Goal: Task Accomplishment & Management: Complete application form

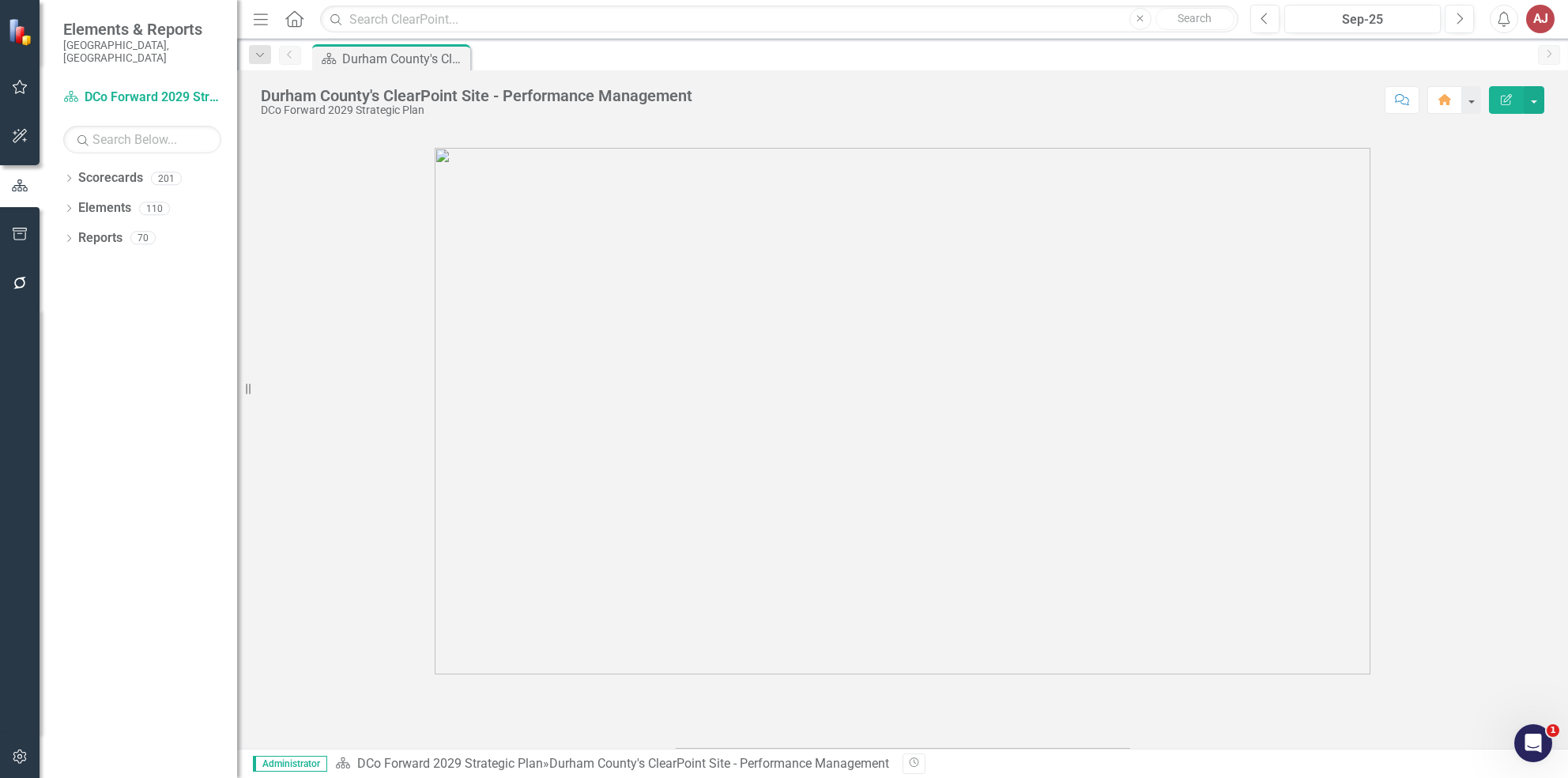
click at [9, 755] on button "button" at bounding box center [20, 757] width 35 height 33
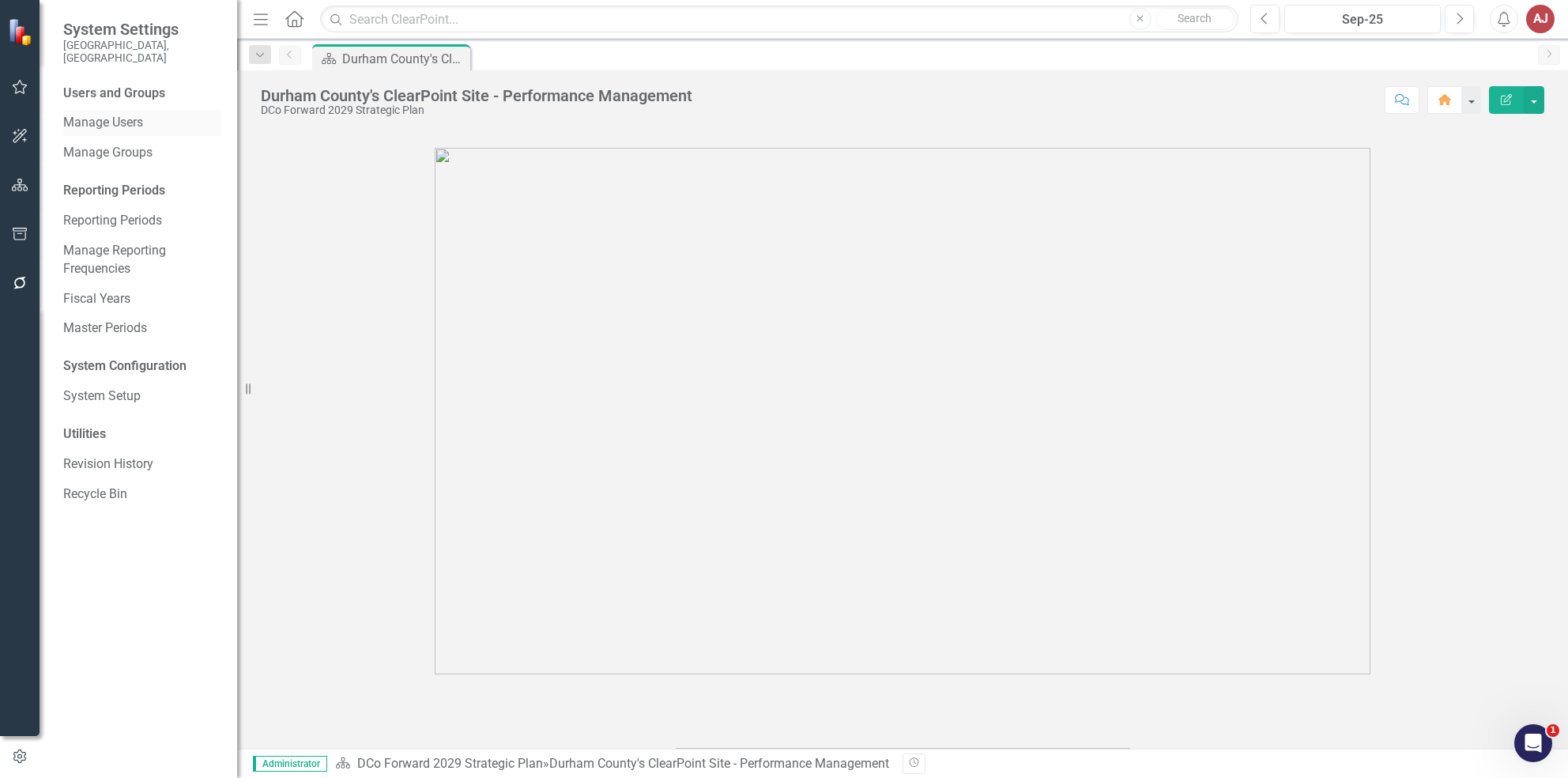
click at [135, 114] on link "Manage Users" at bounding box center [142, 123] width 158 height 18
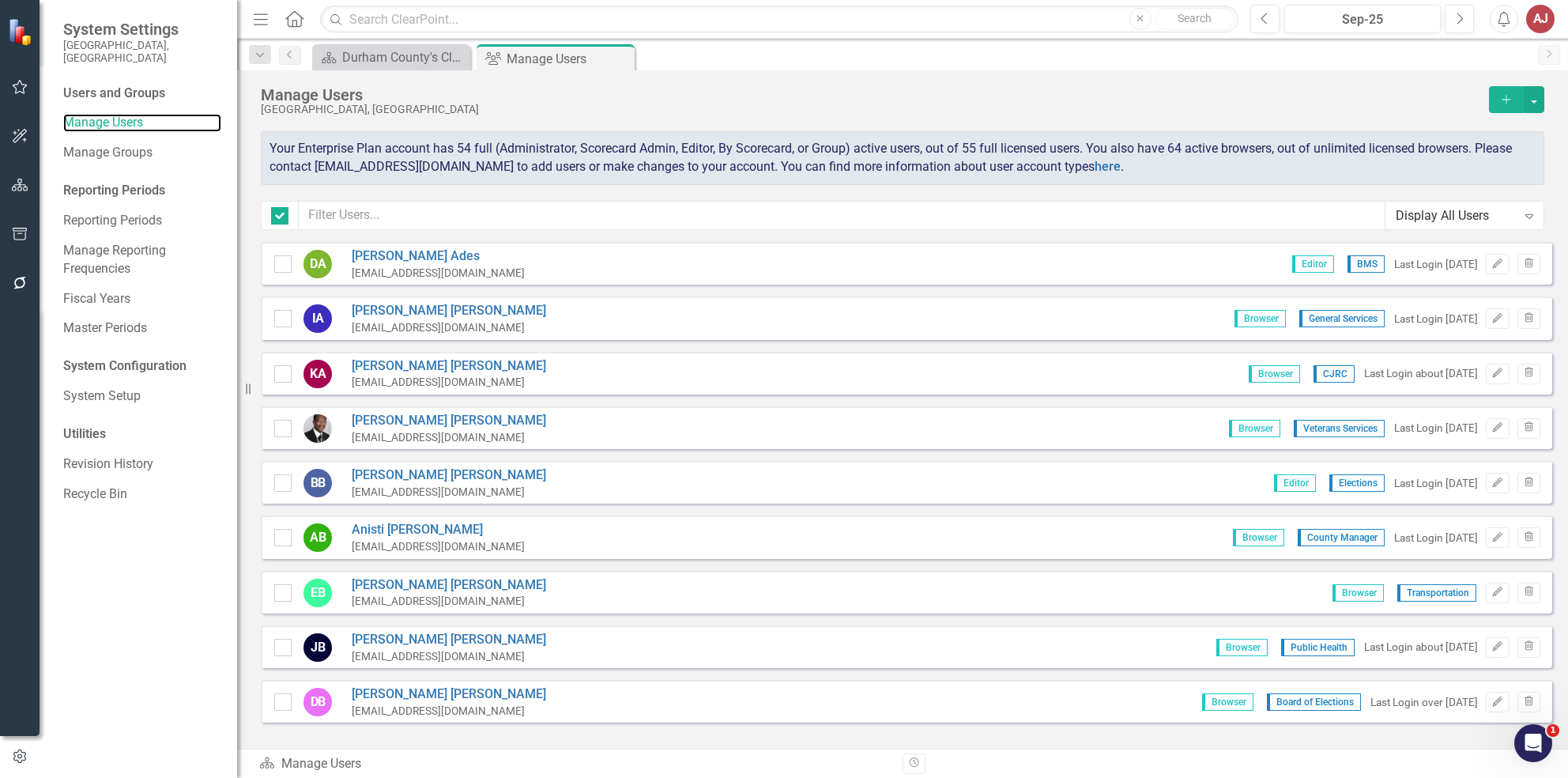
checkbox input "false"
click at [1498, 98] on button "Add" at bounding box center [1506, 99] width 34 height 27
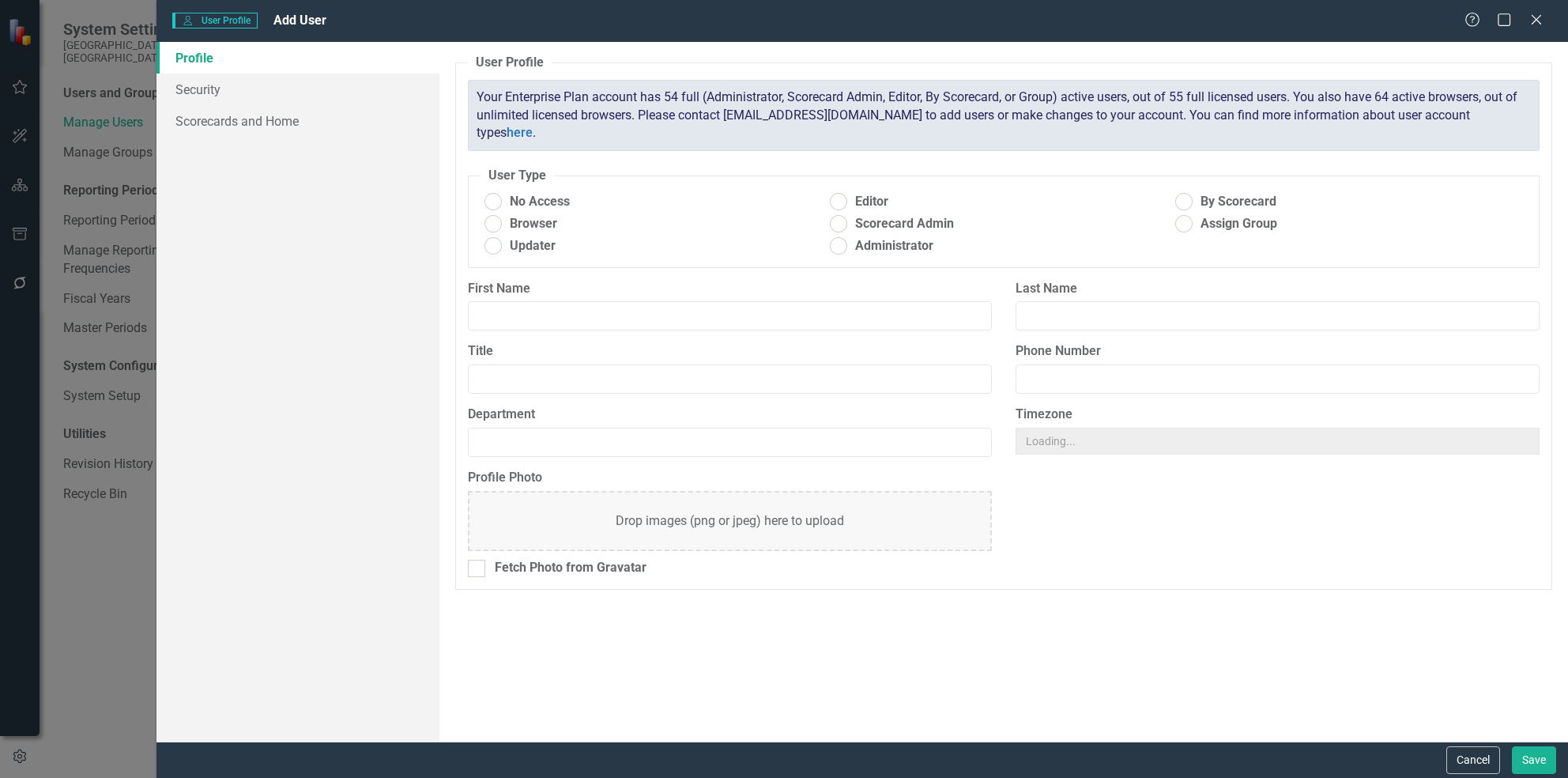
radio input "true"
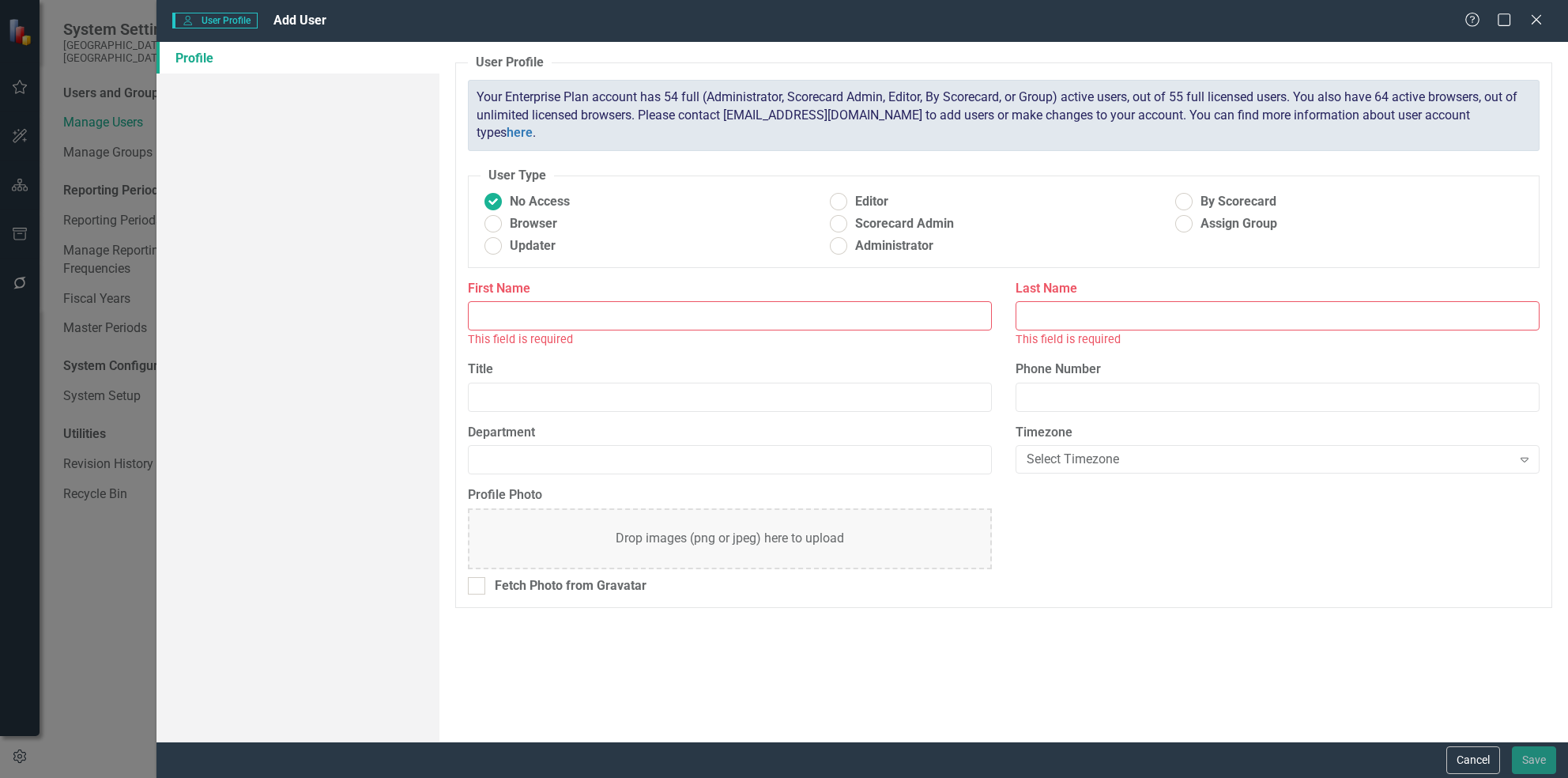
click at [636, 301] on input "First Name" at bounding box center [730, 315] width 524 height 29
click at [741, 301] on input "First Name" at bounding box center [730, 315] width 524 height 29
paste input "[PERSON_NAME]"
drag, startPoint x: 741, startPoint y: 293, endPoint x: 514, endPoint y: 288, distance: 227.1
click at [514, 301] on input "[PERSON_NAME]" at bounding box center [730, 315] width 524 height 29
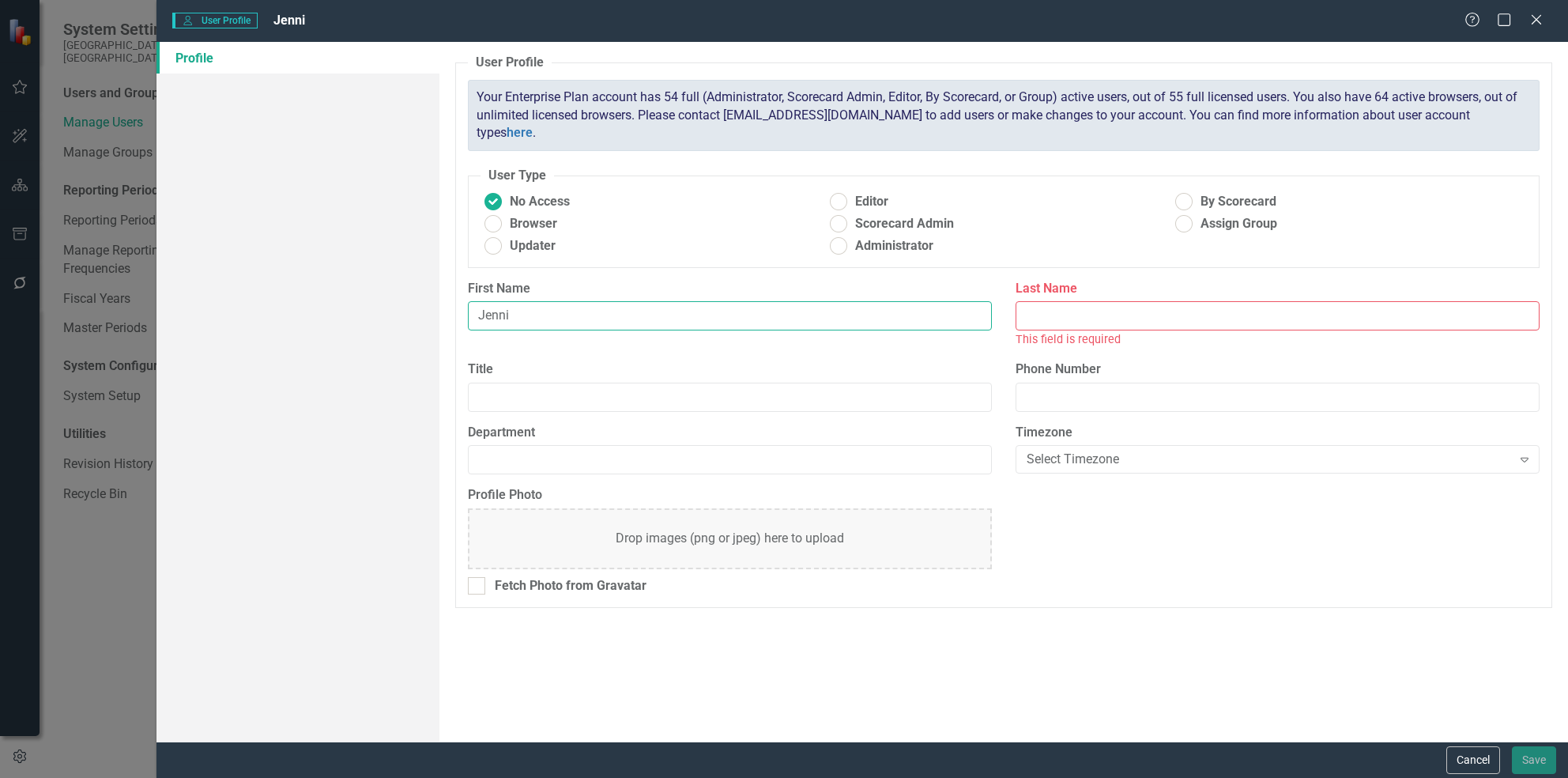
type input "Jenni"
paste input "Amis"
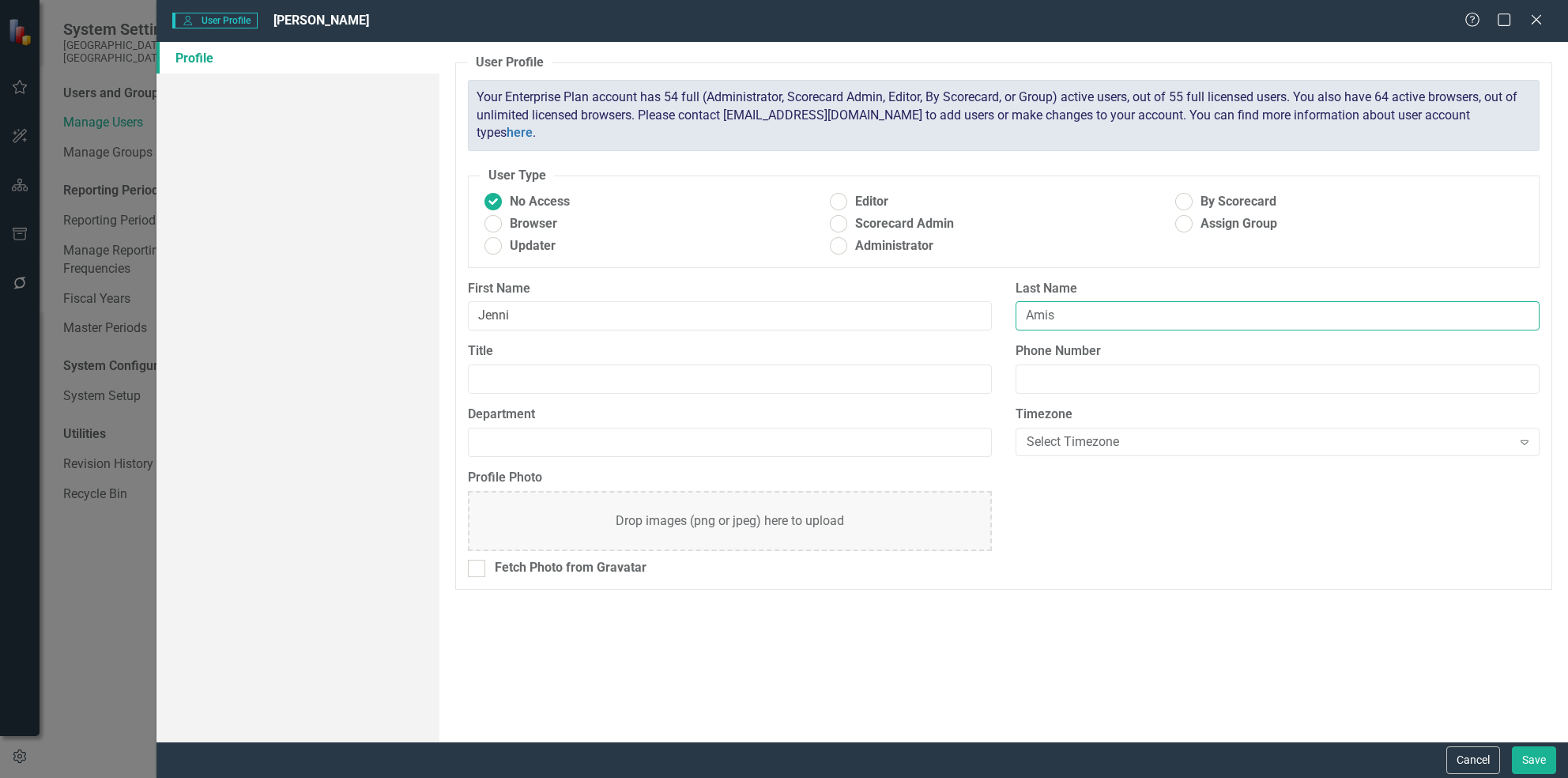
type input "Amis"
click at [626, 364] on input "Title" at bounding box center [730, 379] width 524 height 29
type input "Grant Administrator"
click at [793, 433] on input "Department" at bounding box center [730, 442] width 524 height 29
type input "j"
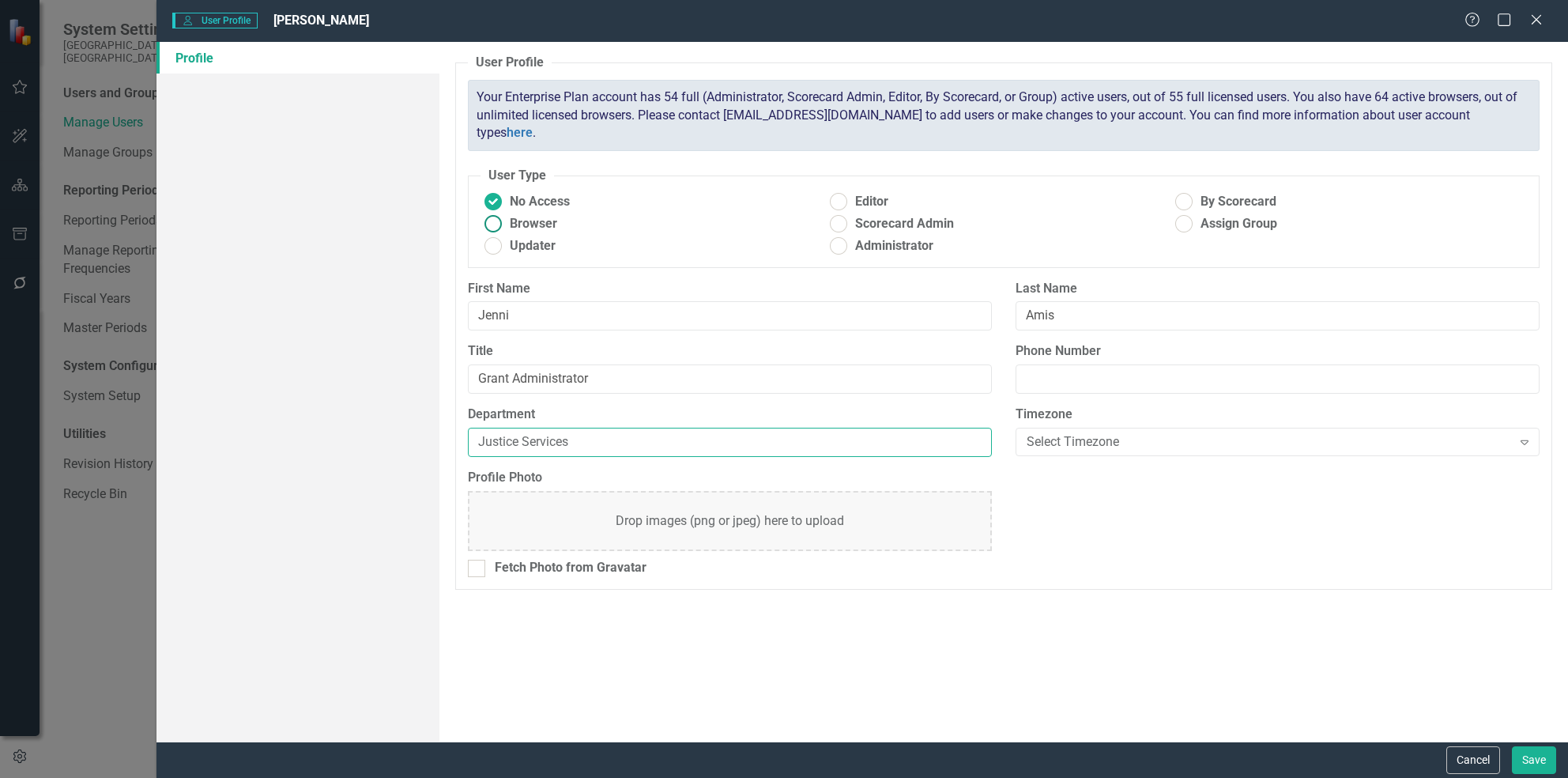
type input "Justice Services"
click at [544, 215] on span "Browser" at bounding box center [533, 224] width 47 height 18
click at [505, 211] on input "Browser" at bounding box center [492, 223] width 24 height 24
radio input "true"
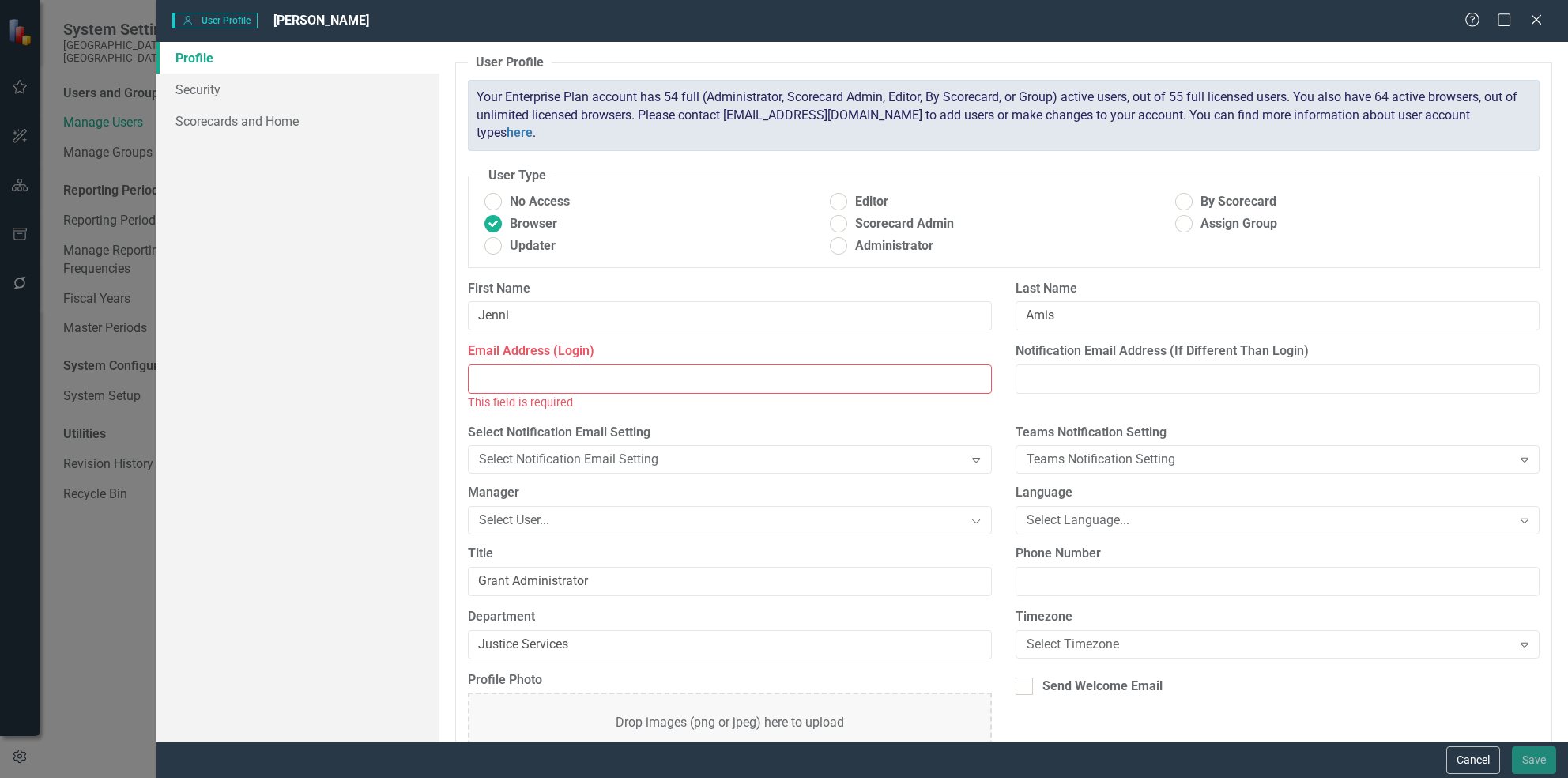
click at [723, 378] on input "Email Address (Login)" at bounding box center [730, 379] width 524 height 29
paste input "mailto:[EMAIL_ADDRESS][DOMAIN_NAME]"
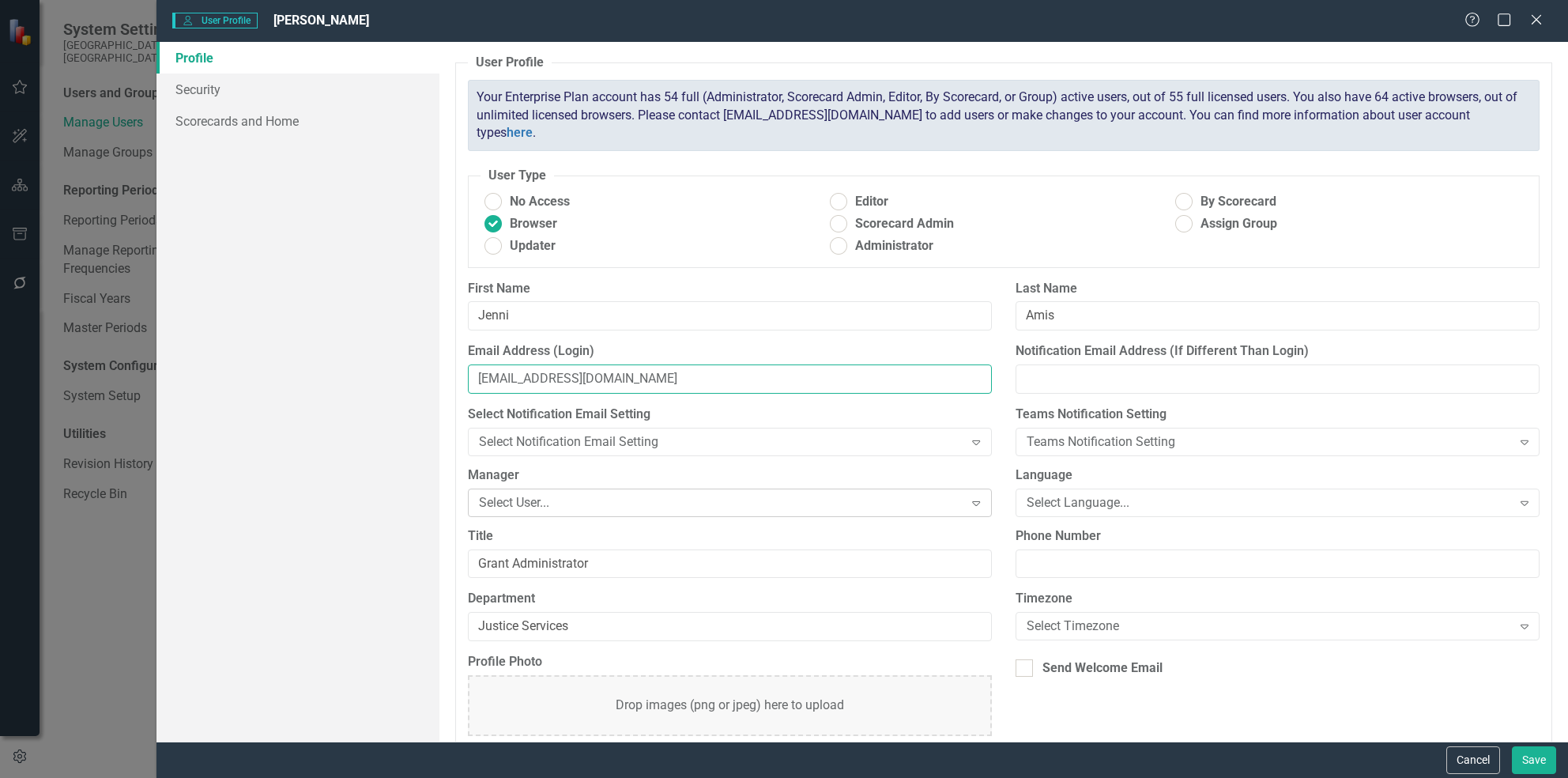
type input "[EMAIL_ADDRESS][DOMAIN_NAME]"
click at [607, 504] on div "Select User..." at bounding box center [721, 502] width 485 height 18
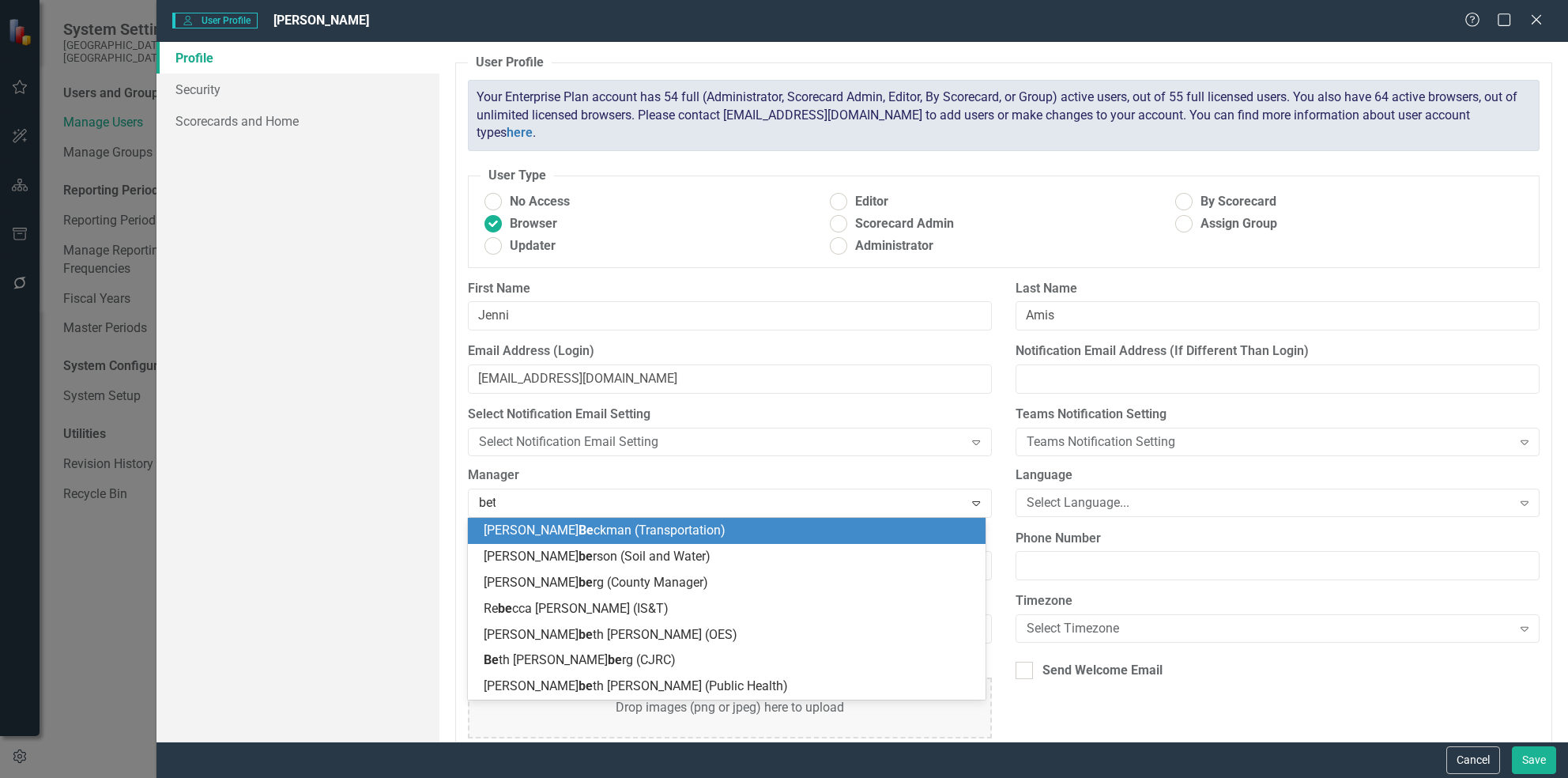
type input "[PERSON_NAME]"
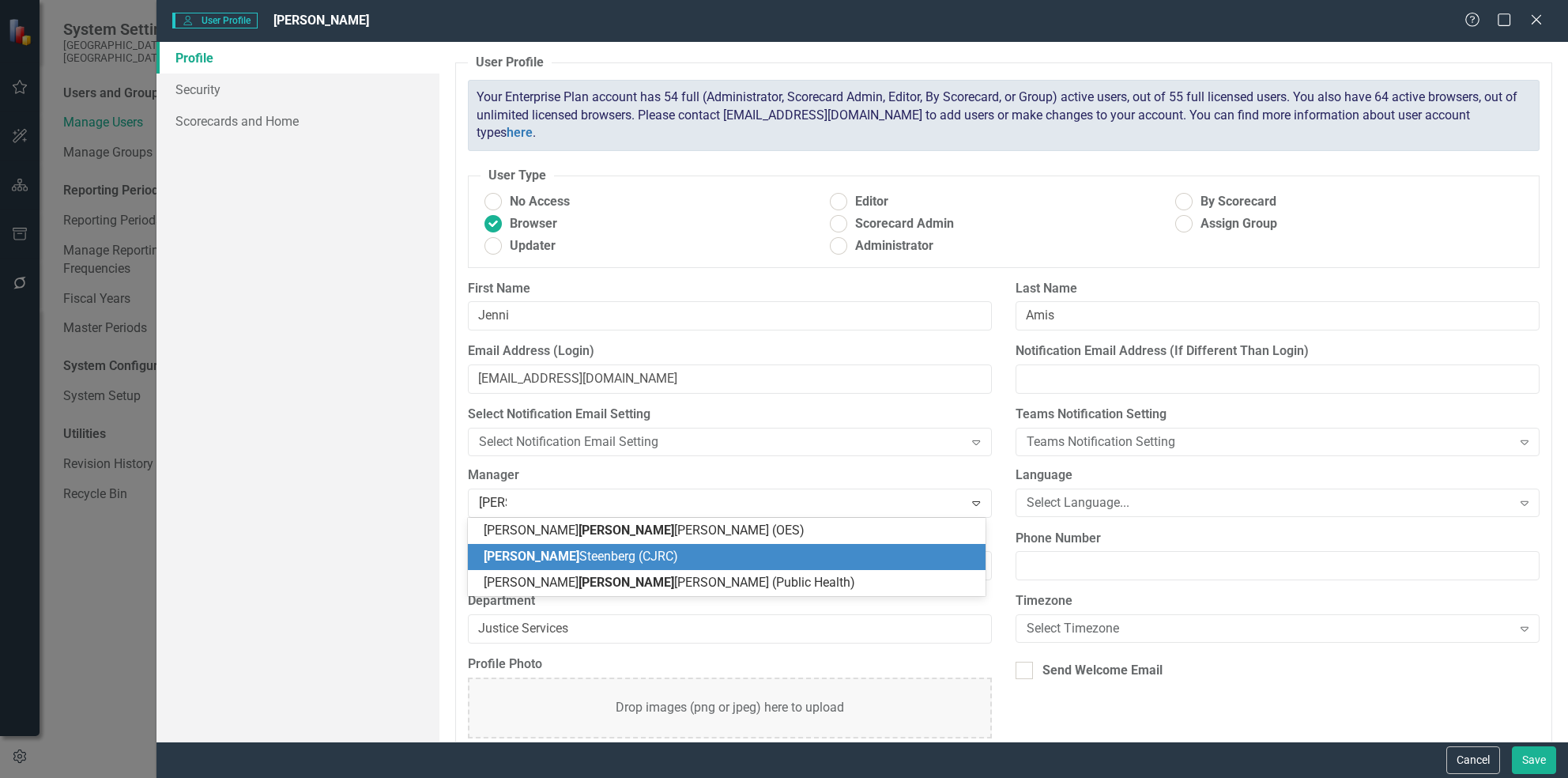
click at [550, 564] on span "[PERSON_NAME] (CJRC)" at bounding box center [580, 556] width 194 height 15
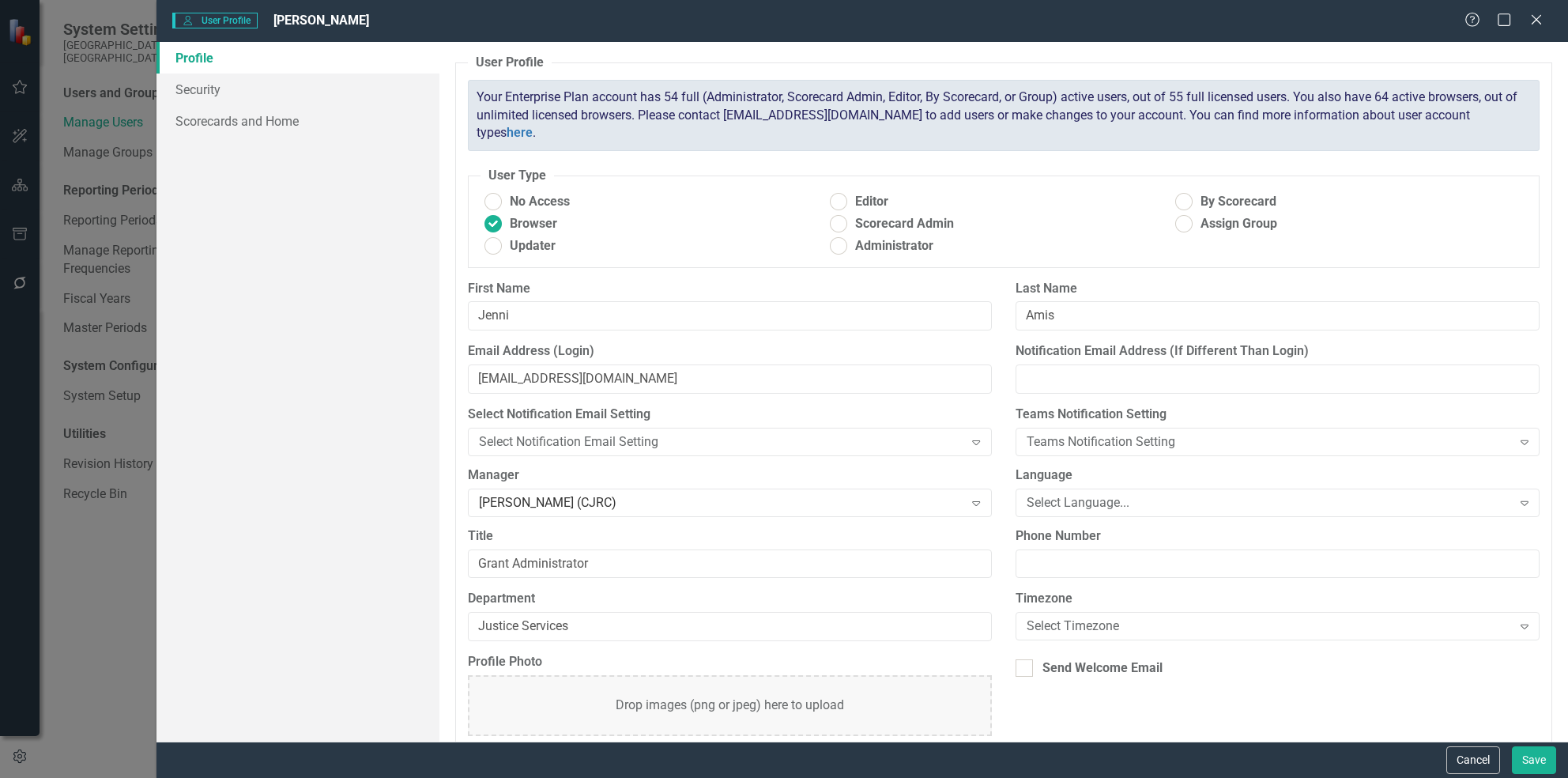
click at [415, 582] on div "Profile Security Scorecards and Home" at bounding box center [297, 391] width 282 height 699
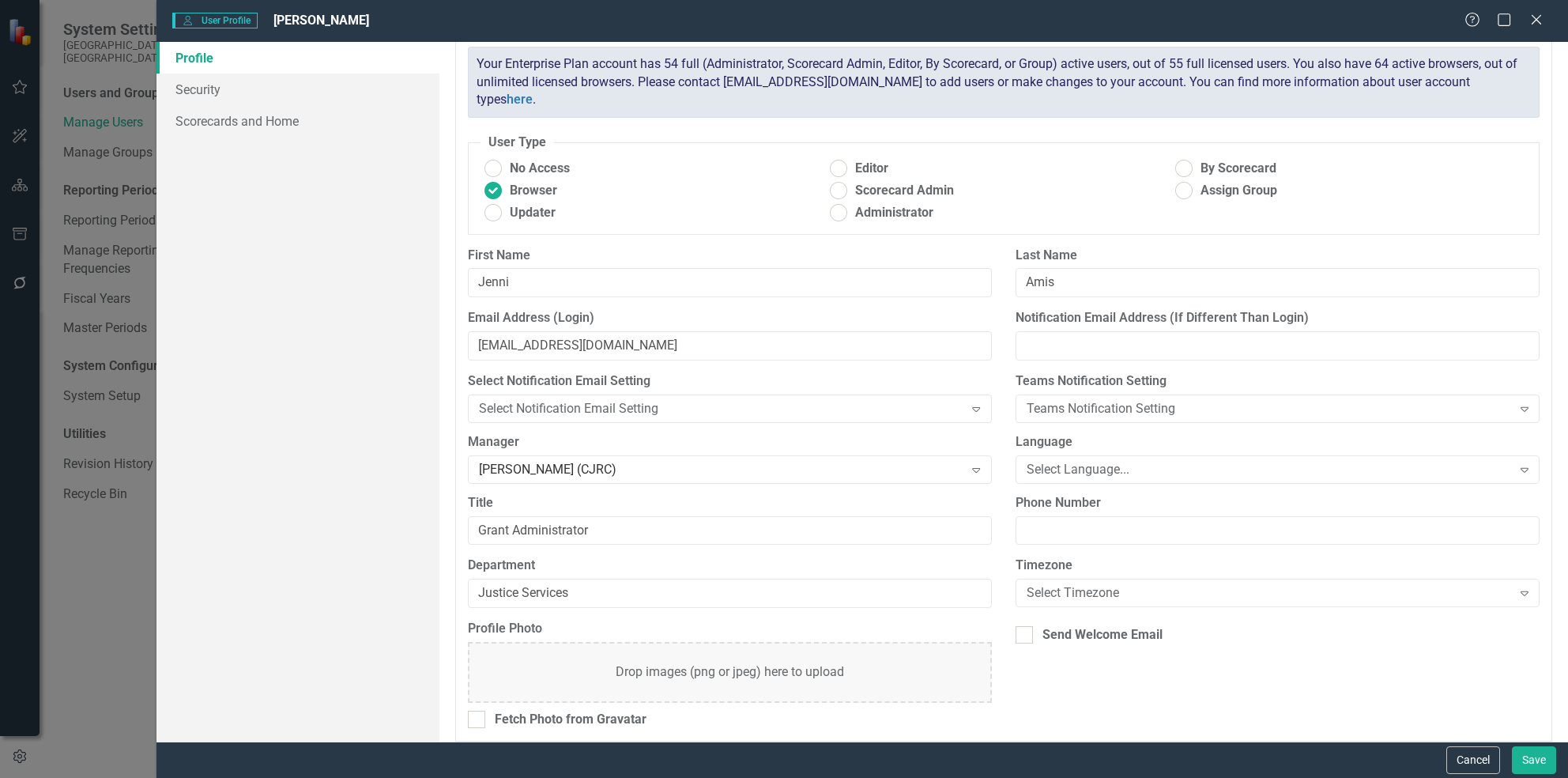
scroll to position [43, 0]
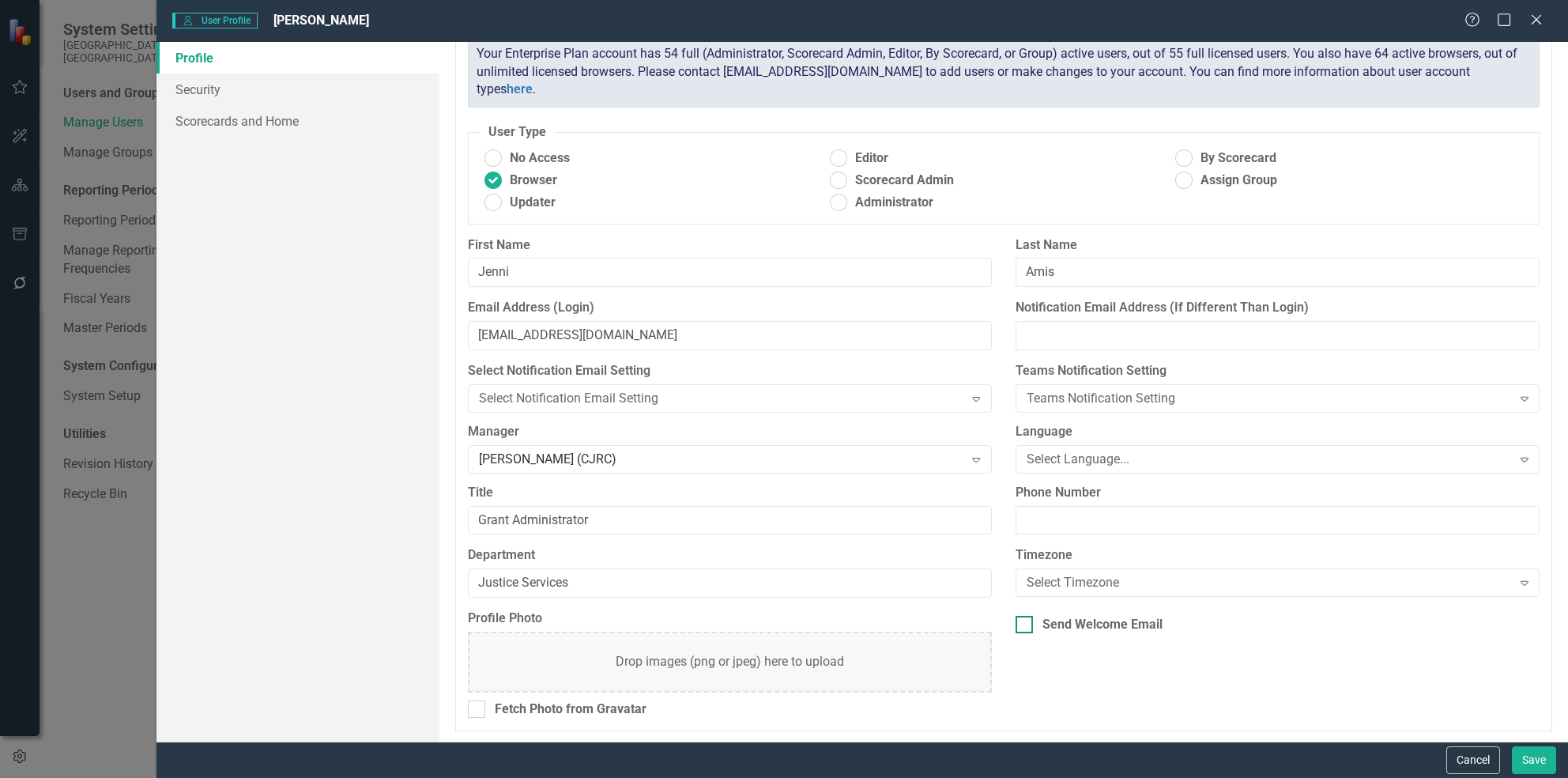
click at [1015, 627] on div at bounding box center [1023, 624] width 17 height 17
click at [1015, 626] on input "Send Welcome Email" at bounding box center [1020, 621] width 10 height 10
checkbox input "true"
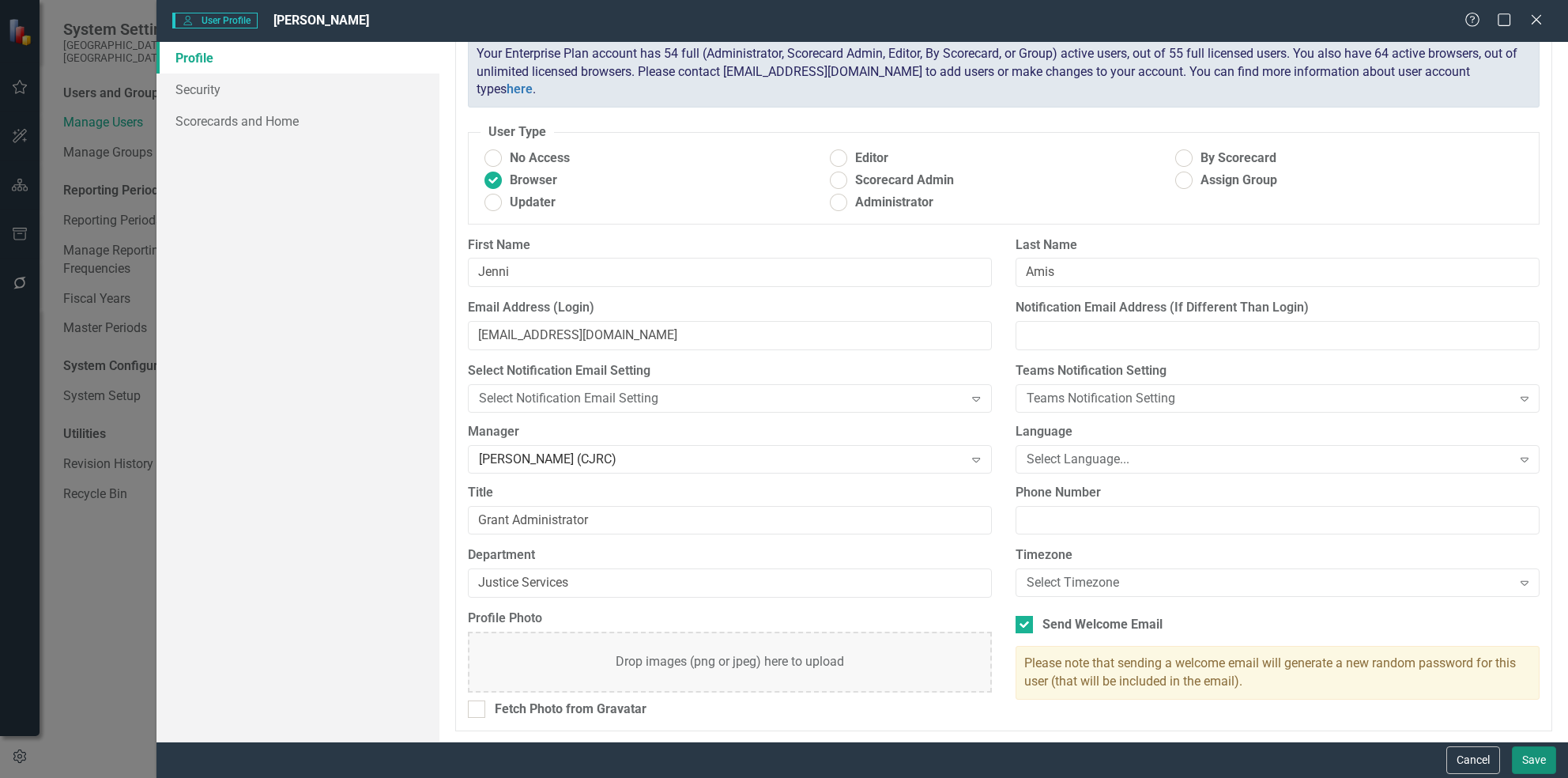
click at [1528, 772] on button "Save" at bounding box center [1534, 760] width 44 height 28
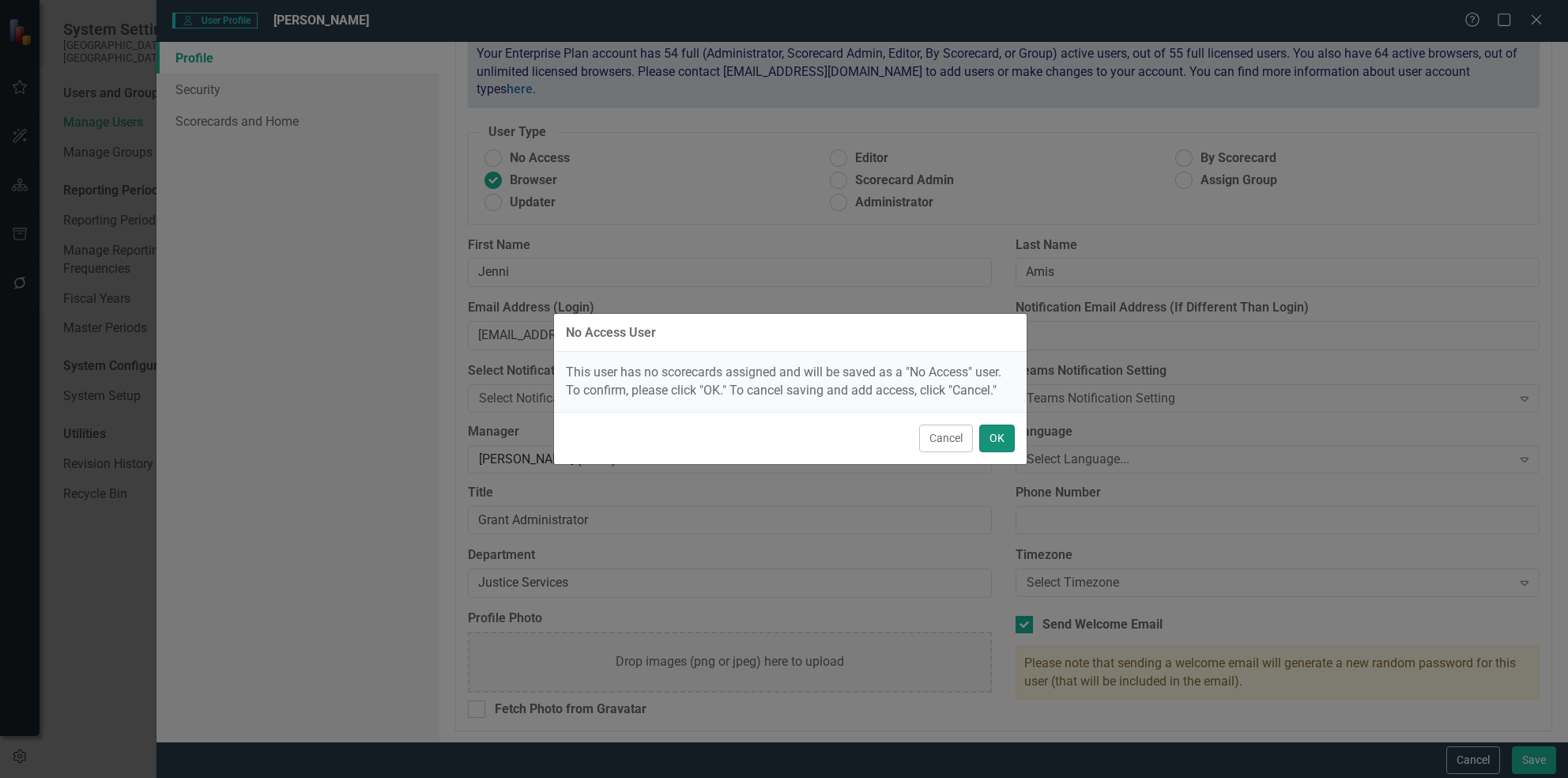
drag, startPoint x: 1010, startPoint y: 433, endPoint x: 763, endPoint y: 422, distance: 247.2
click at [627, 430] on div "Cancel OK" at bounding box center [789, 438] width 472 height 52
click at [949, 439] on button "Cancel" at bounding box center [945, 438] width 53 height 28
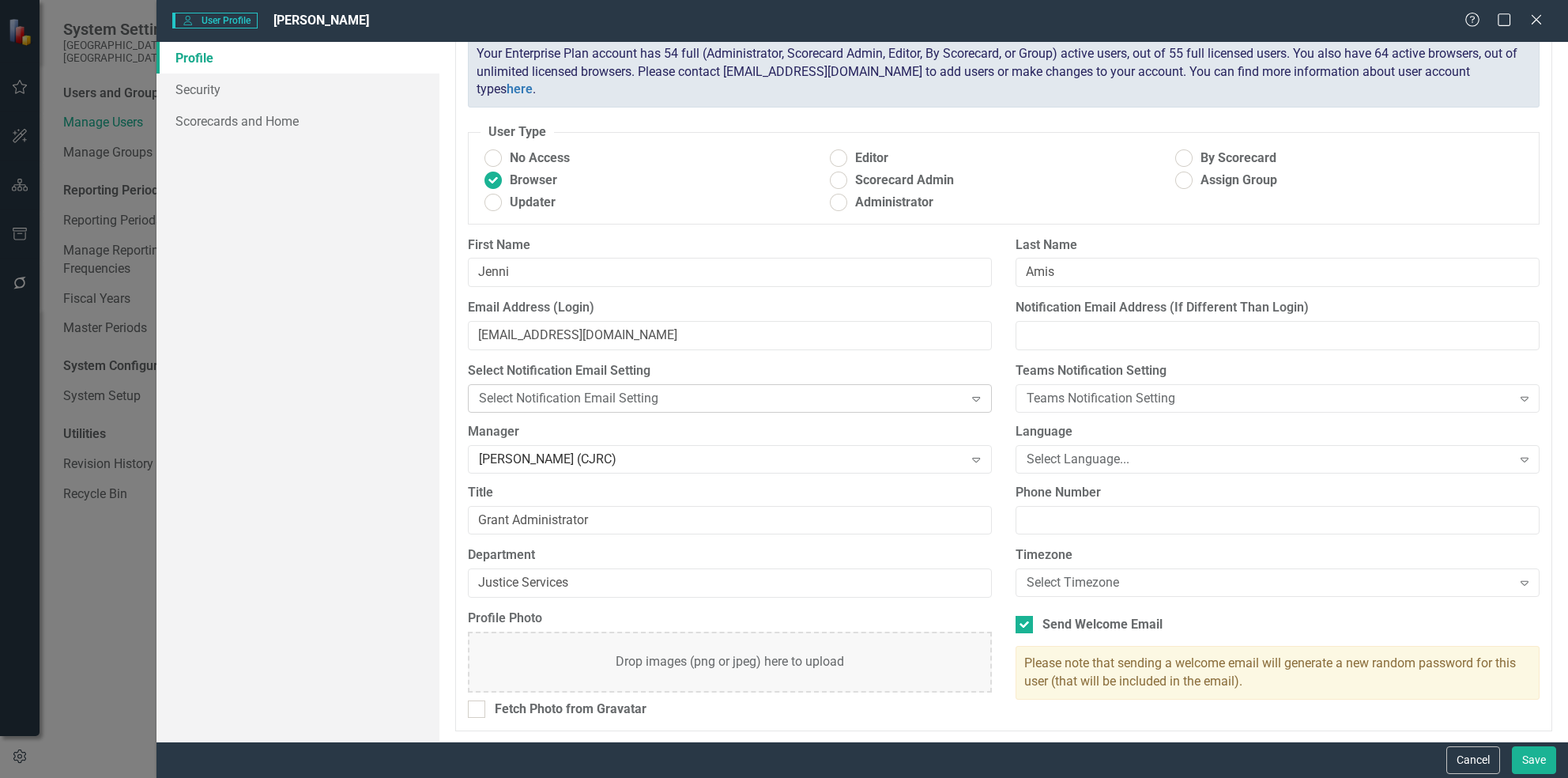
click at [652, 401] on div "Select Notification Email Setting" at bounding box center [721, 398] width 485 height 18
click at [432, 483] on div "Profile Security Scorecards and Home" at bounding box center [297, 391] width 282 height 699
click at [1184, 159] on ins at bounding box center [1183, 158] width 24 height 24
click at [1184, 159] on input "By Scorecard" at bounding box center [1183, 158] width 24 height 24
radio input "true"
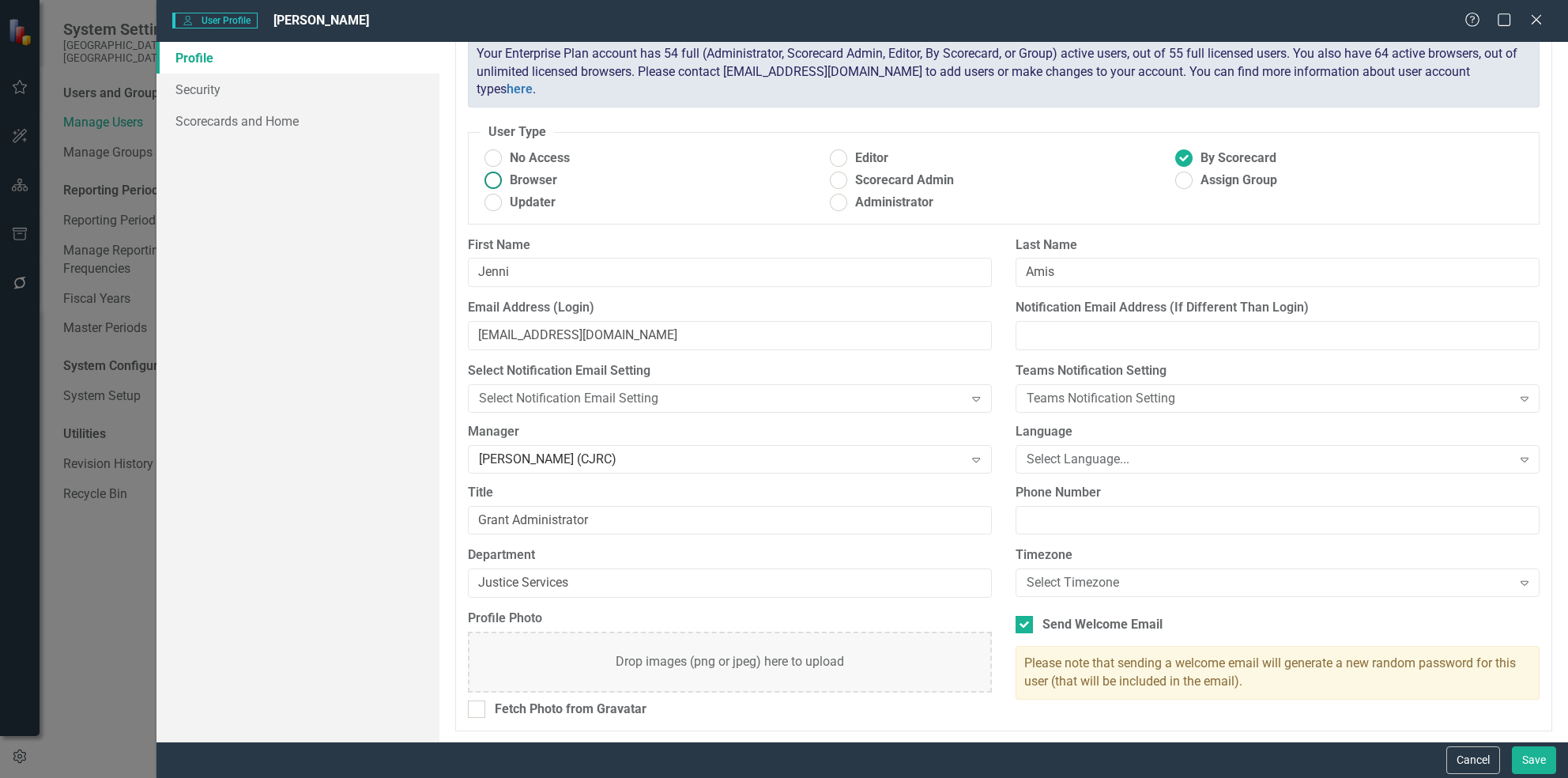
click at [551, 185] on span "Browser" at bounding box center [533, 181] width 47 height 18
click at [505, 185] on input "Browser" at bounding box center [492, 180] width 24 height 24
radio input "true"
click at [1523, 754] on button "Save" at bounding box center [1534, 760] width 44 height 28
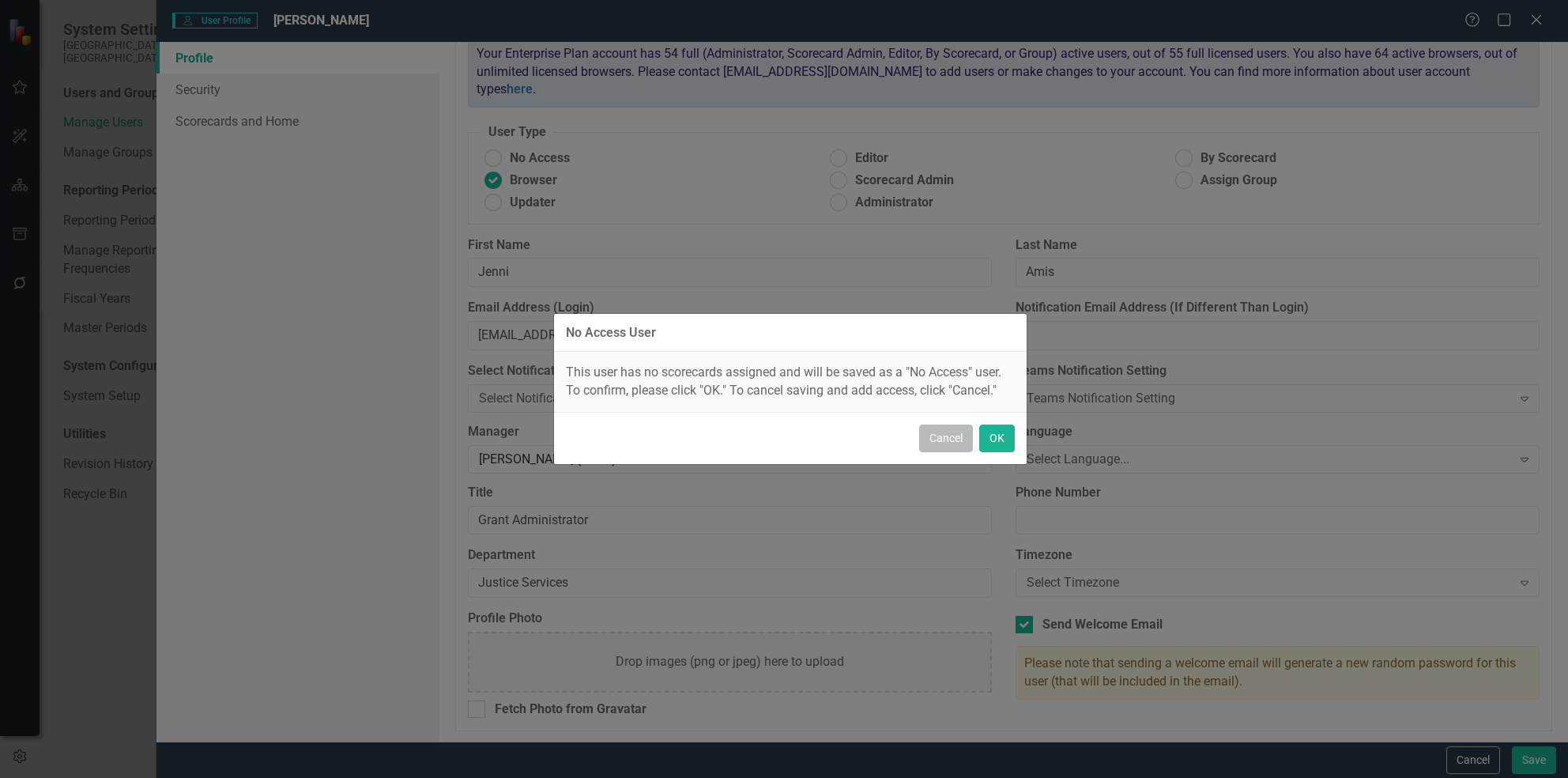
click at [931, 441] on button "Cancel" at bounding box center [945, 438] width 53 height 28
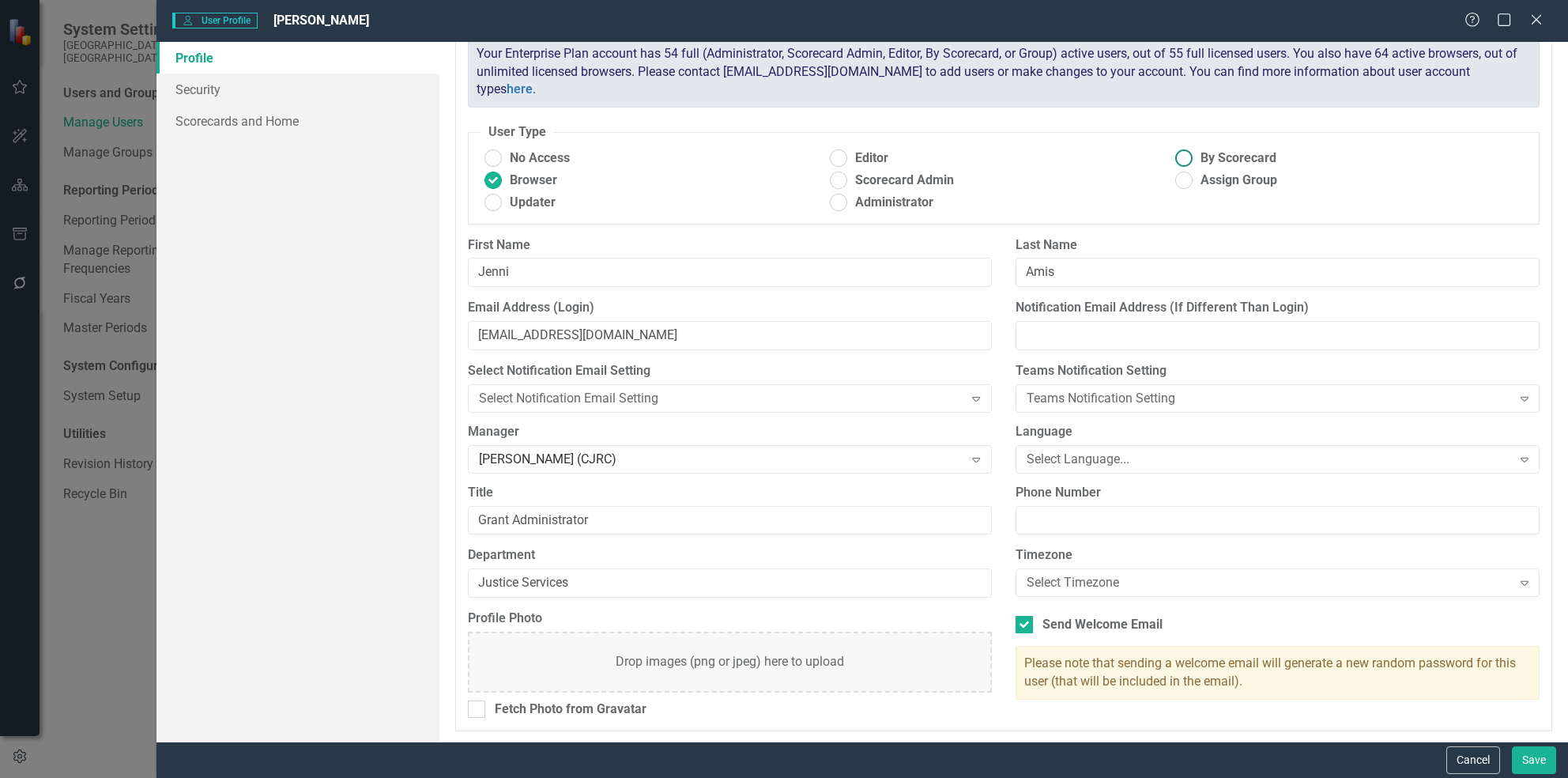
click at [1189, 155] on label "By Scorecard" at bounding box center [1344, 158] width 345 height 18
click at [1189, 155] on input "By Scorecard" at bounding box center [1183, 158] width 24 height 24
radio input "true"
click at [1180, 180] on ins at bounding box center [1183, 180] width 24 height 24
click at [1180, 180] on input "Assign Group" at bounding box center [1183, 180] width 24 height 24
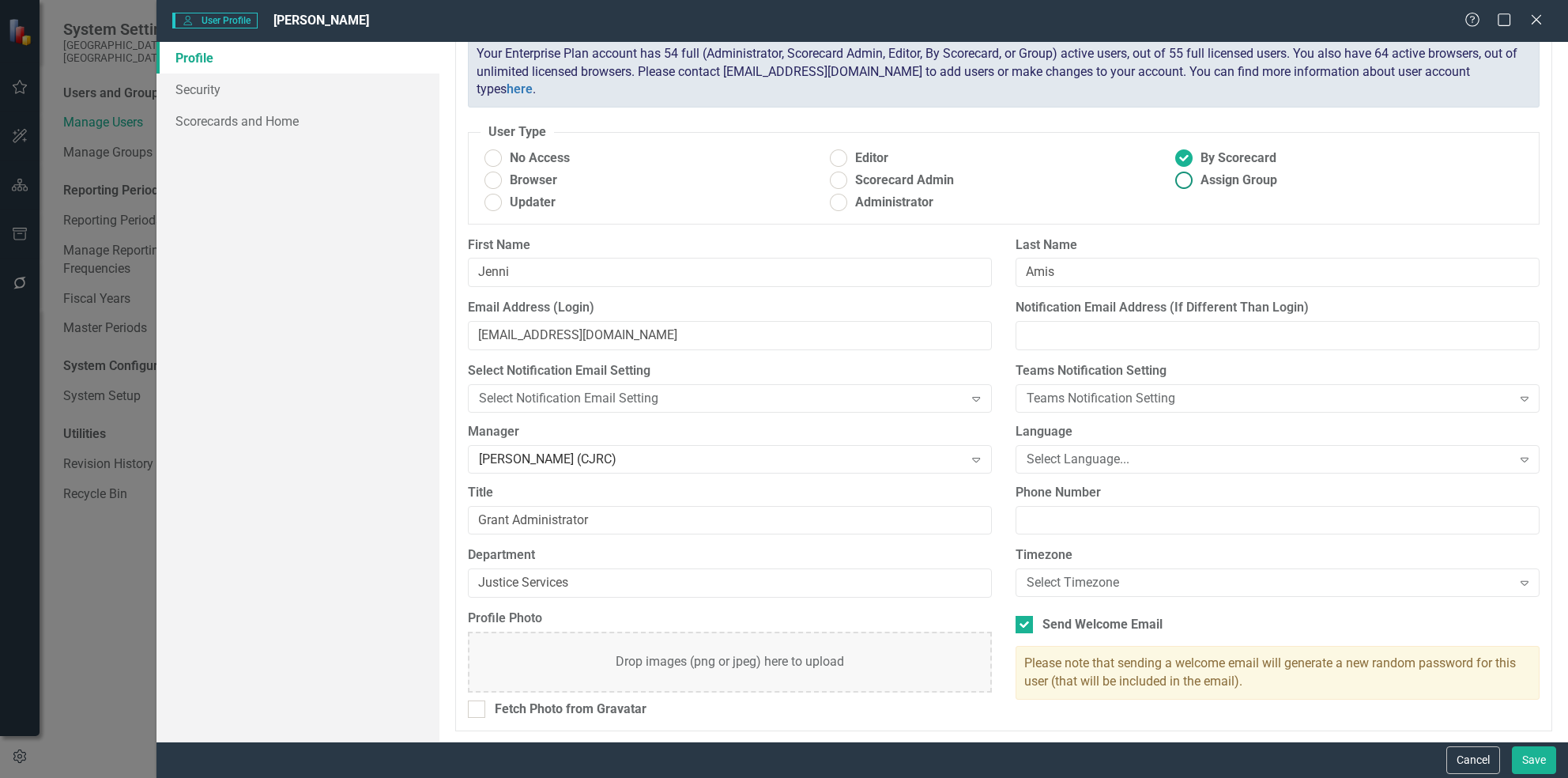
radio input "true"
click at [515, 173] on span "Browser" at bounding box center [533, 181] width 47 height 18
click at [505, 173] on input "Browser" at bounding box center [492, 180] width 24 height 24
radio input "true"
click at [294, 95] on link "Security" at bounding box center [297, 89] width 282 height 32
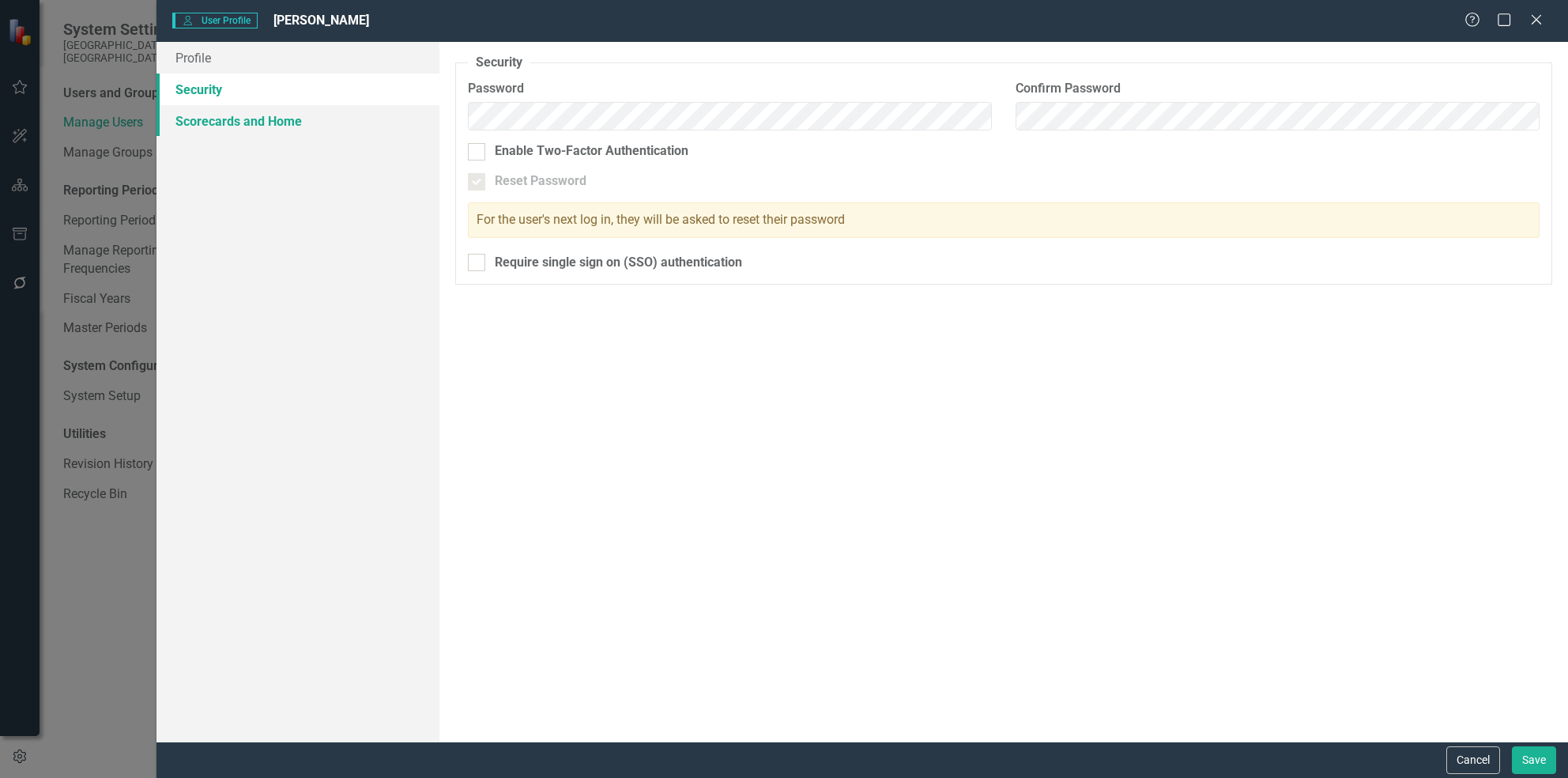
click at [369, 120] on link "Scorecards and Home" at bounding box center [297, 120] width 282 height 32
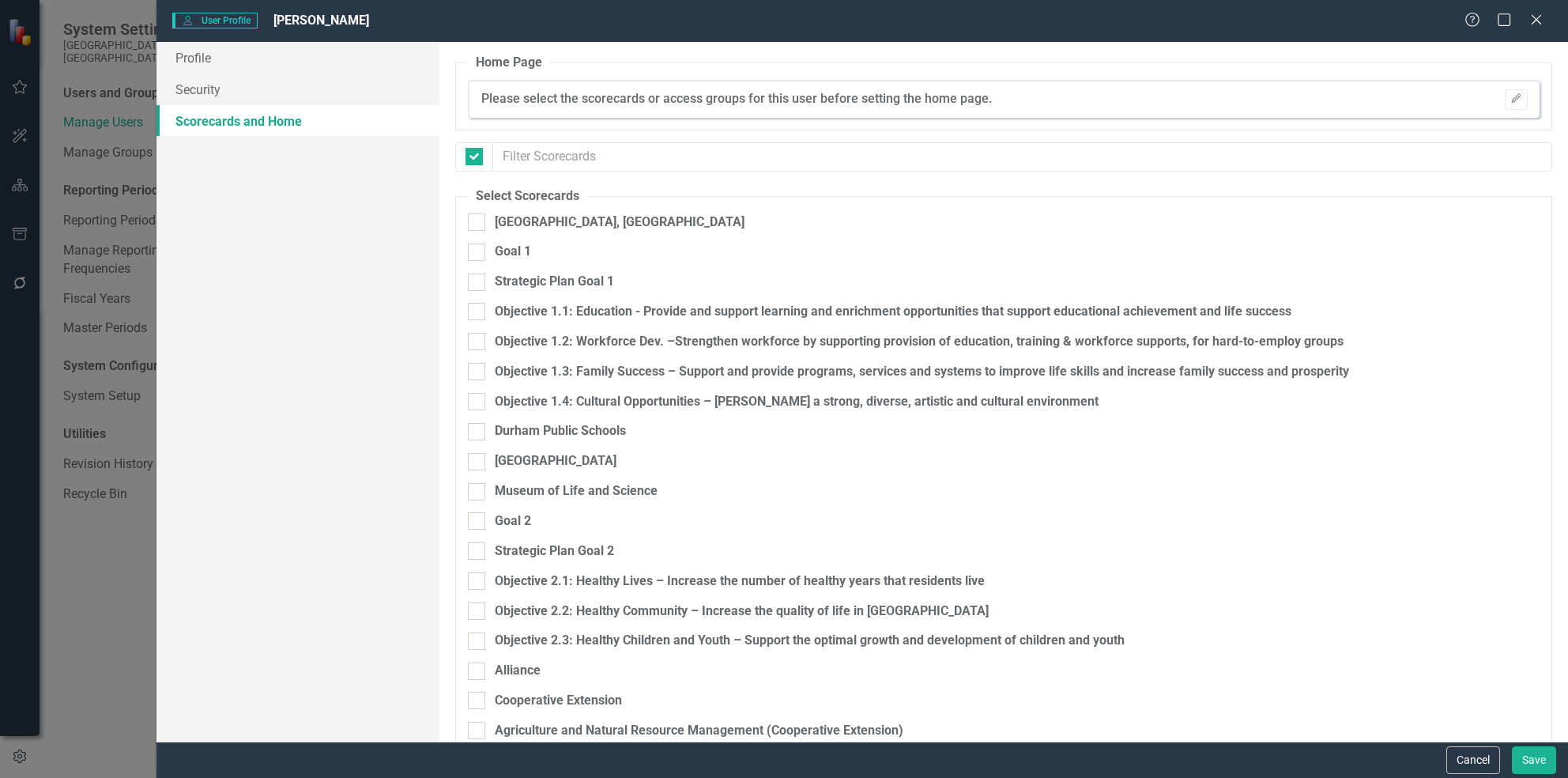
checkbox input "false"
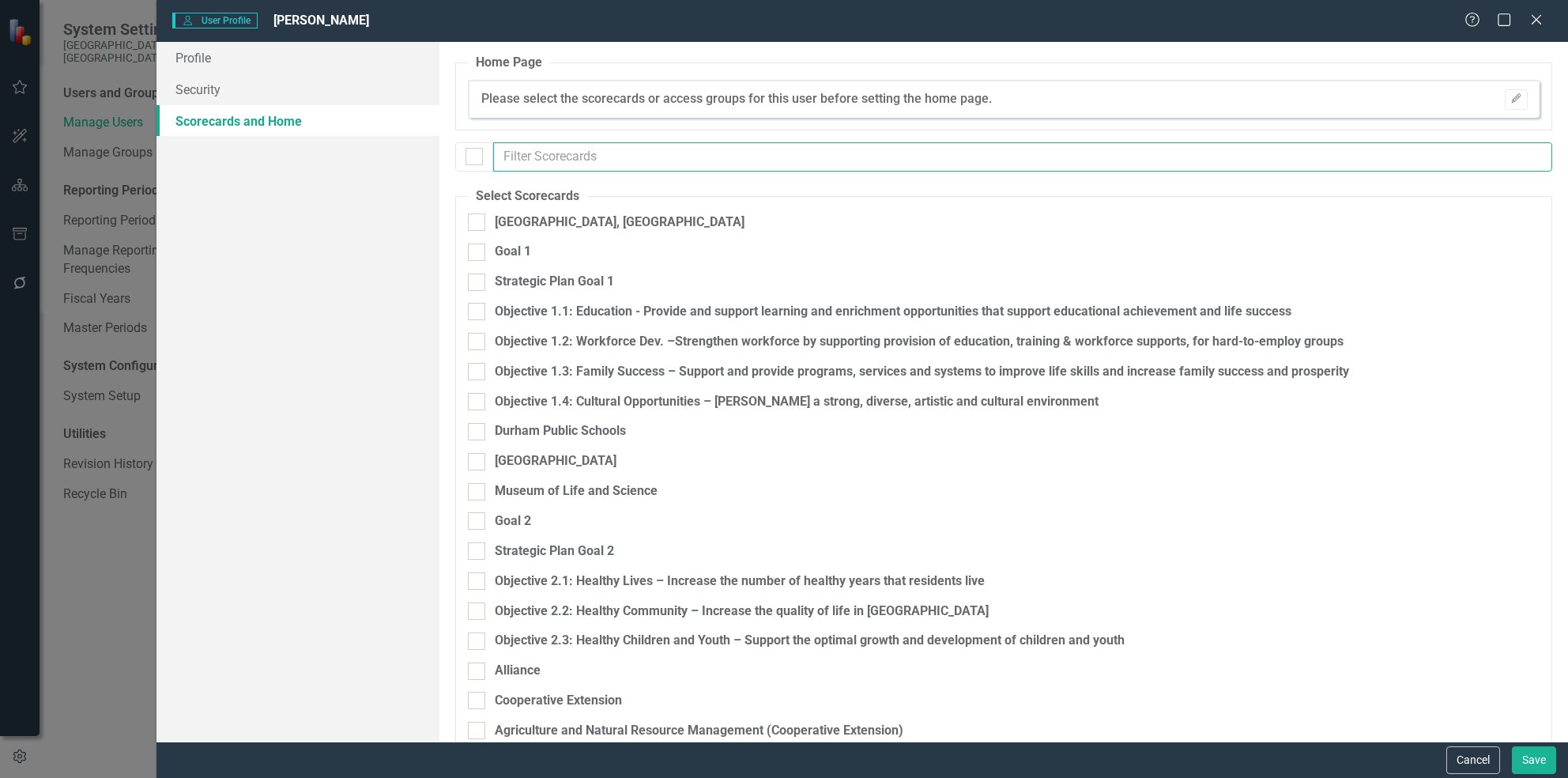
click at [509, 161] on input "text" at bounding box center [1022, 156] width 1059 height 29
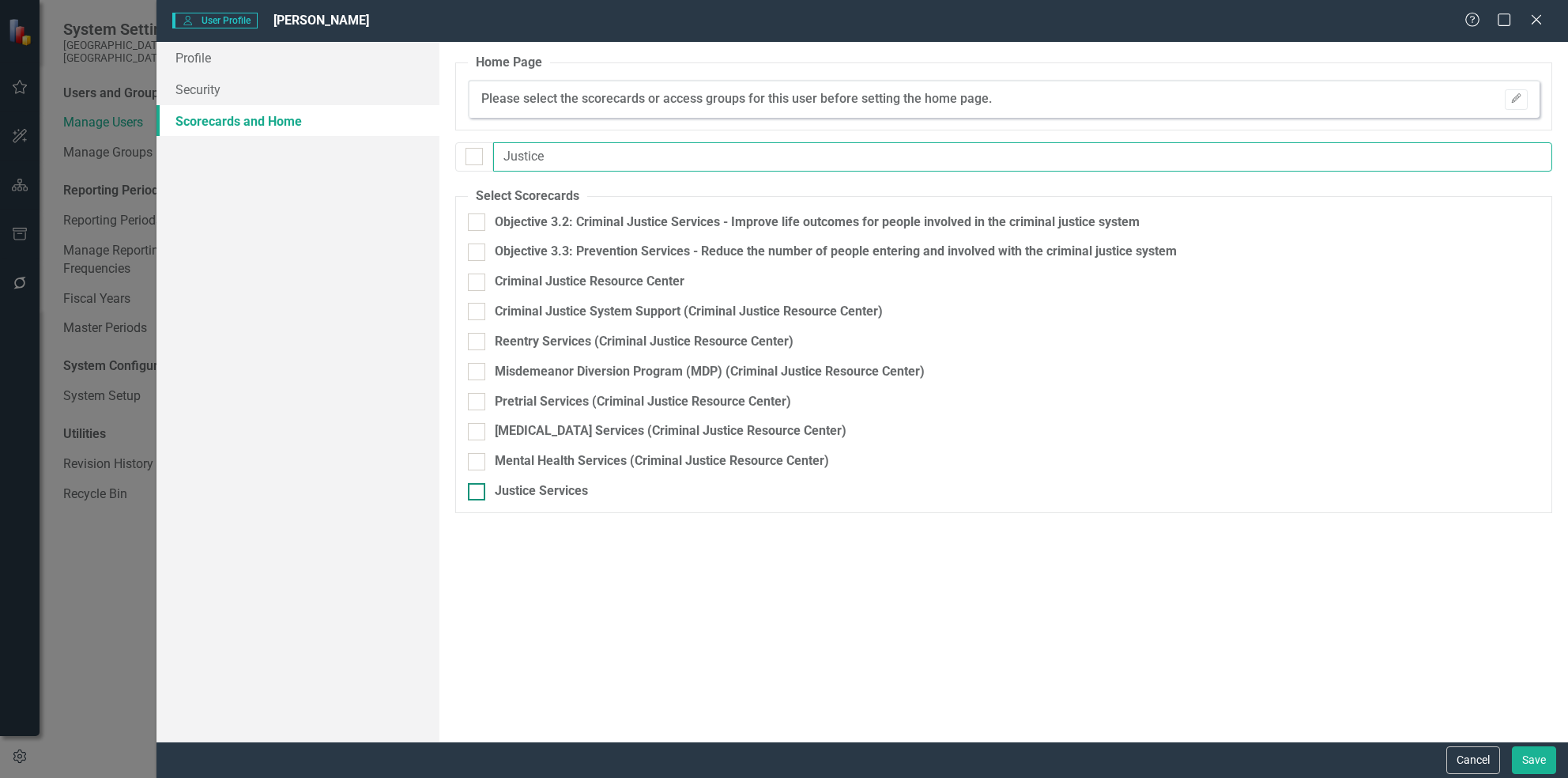
type input "Justice"
click at [478, 493] on div at bounding box center [476, 492] width 17 height 17
click at [478, 493] on input "Justice Services" at bounding box center [472, 488] width 10 height 10
checkbox input "true"
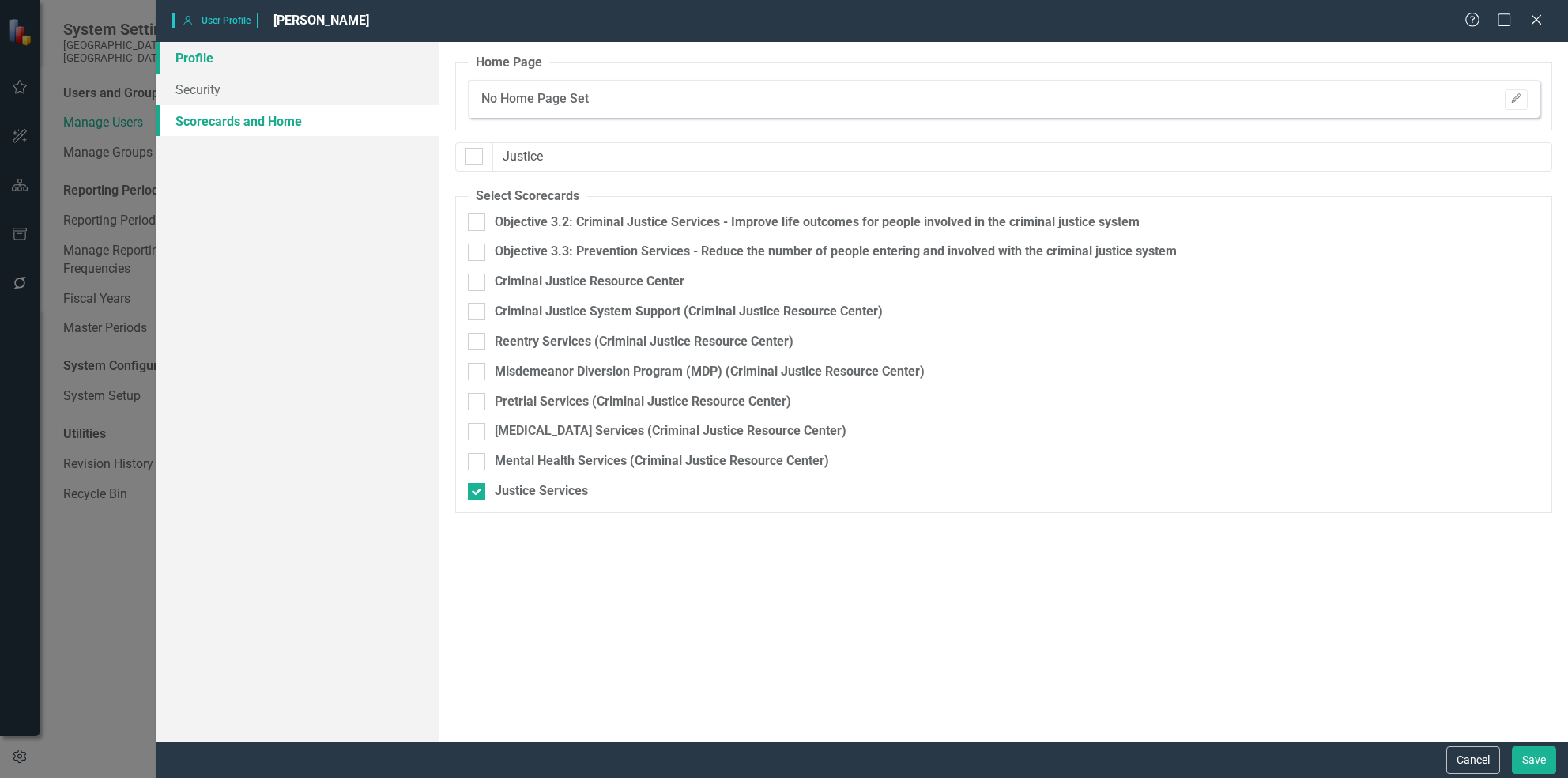
click at [332, 66] on link "Profile" at bounding box center [297, 57] width 282 height 32
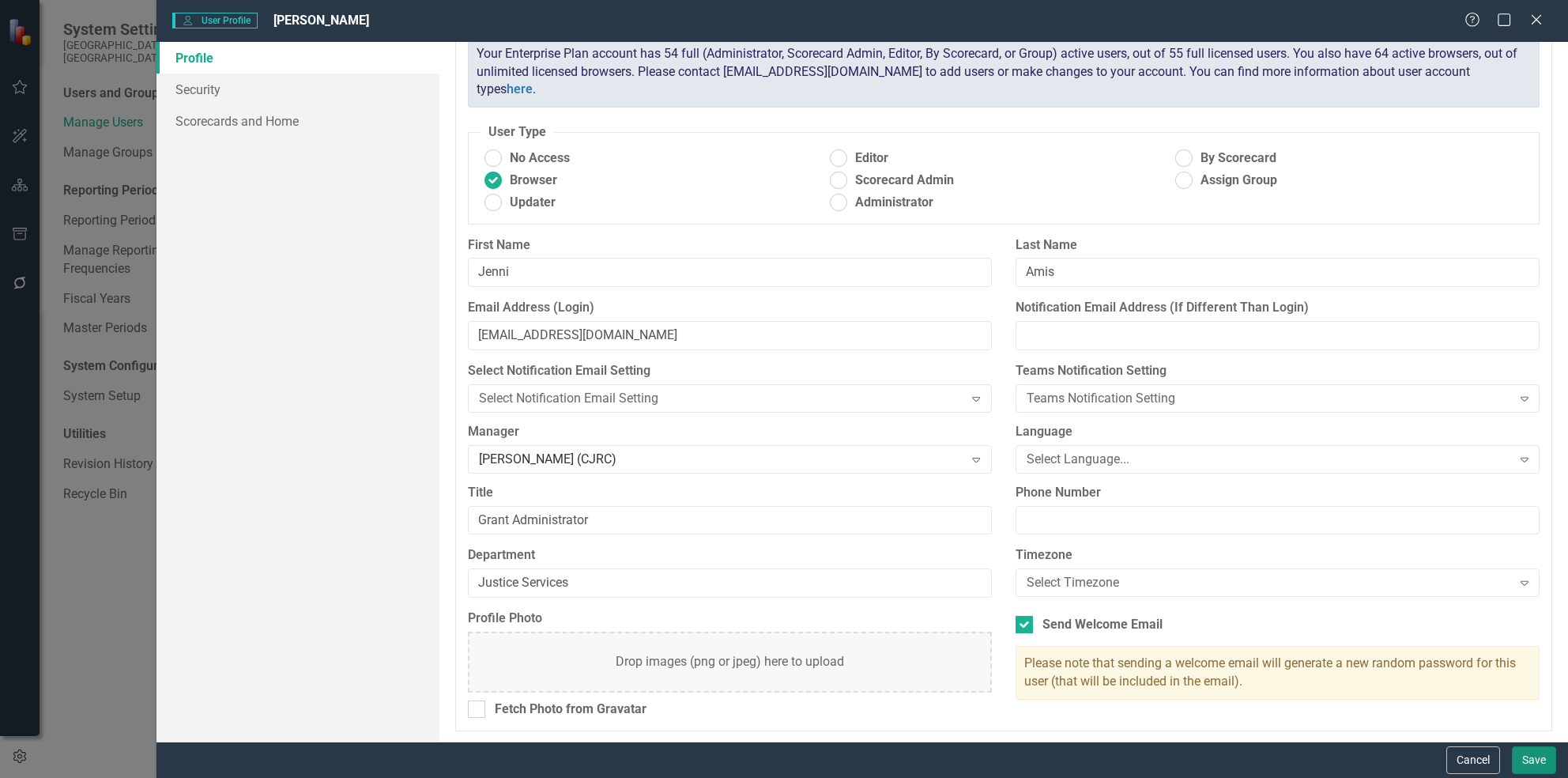
click at [1526, 755] on button "Save" at bounding box center [1534, 760] width 44 height 28
